Goal: Book appointment/travel/reservation

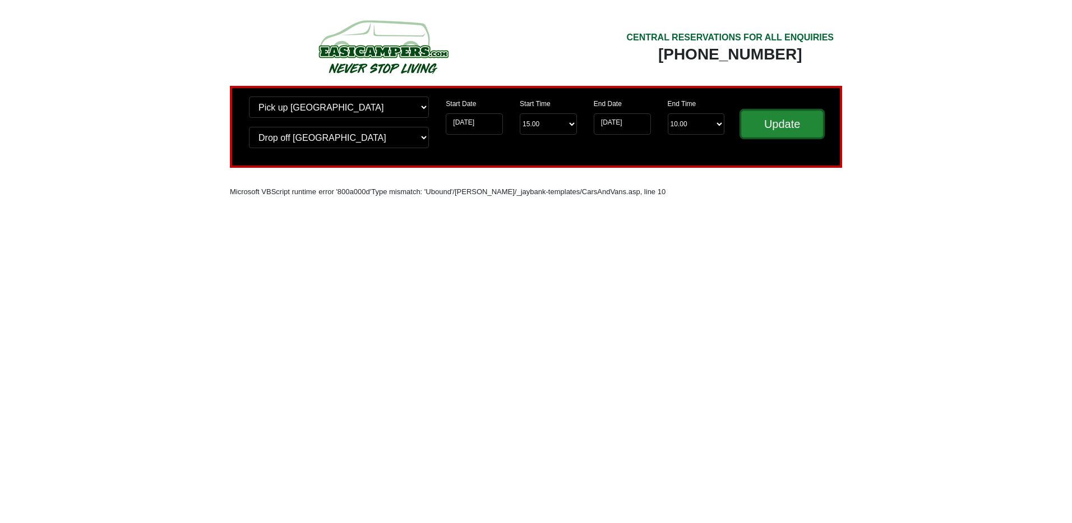
click at [788, 127] on input "Update" at bounding box center [783, 124] width 82 height 27
drag, startPoint x: 0, startPoint y: 0, endPoint x: 789, endPoint y: 127, distance: 798.9
click at [789, 127] on input "Update" at bounding box center [783, 124] width 82 height 27
